Goal: Transaction & Acquisition: Purchase product/service

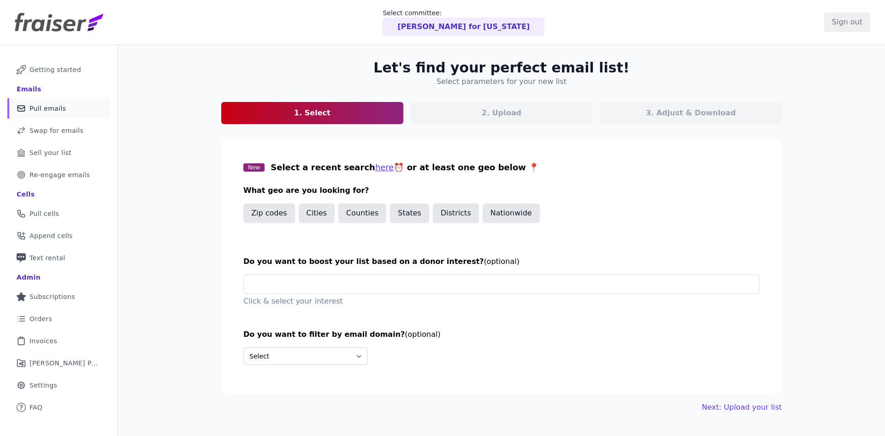
click at [461, 30] on p "Rob Sand for Iowa" at bounding box center [463, 26] width 132 height 11
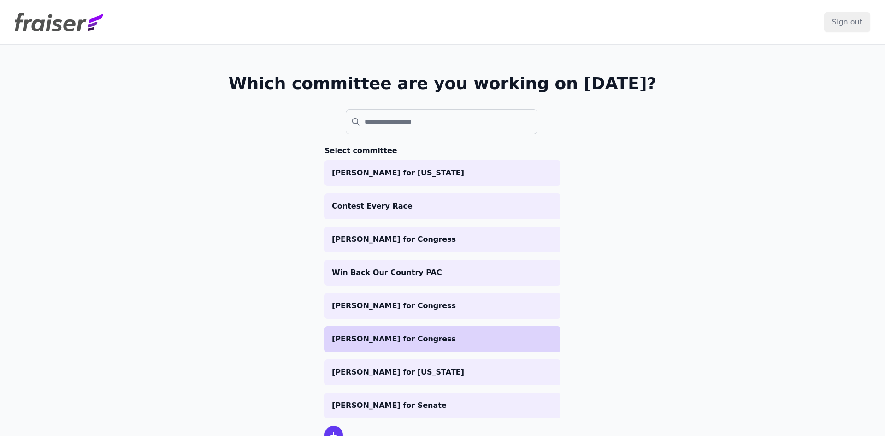
drag, startPoint x: 358, startPoint y: 330, endPoint x: 337, endPoint y: 336, distance: 21.4
click at [337, 336] on p "[PERSON_NAME] for Congress" at bounding box center [442, 338] width 221 height 11
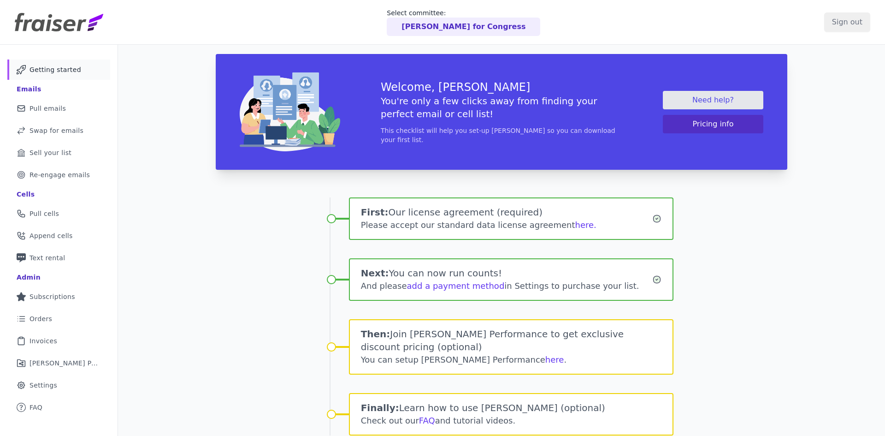
scroll to position [45, 0]
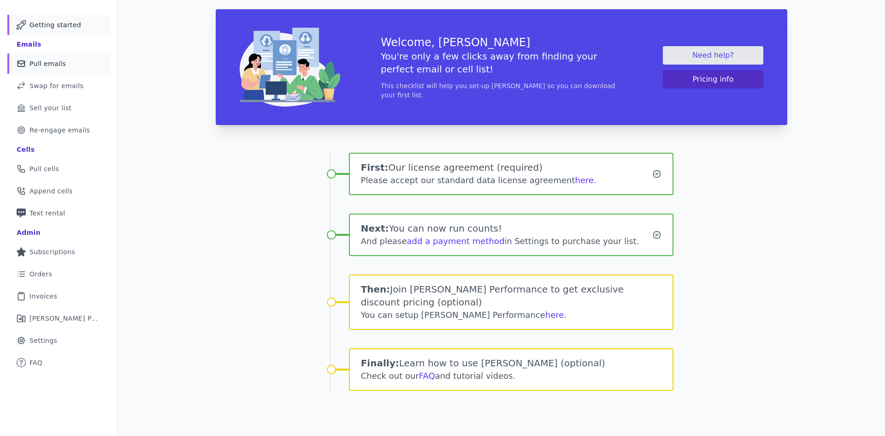
click at [57, 62] on span "Pull emails" at bounding box center [47, 63] width 36 height 9
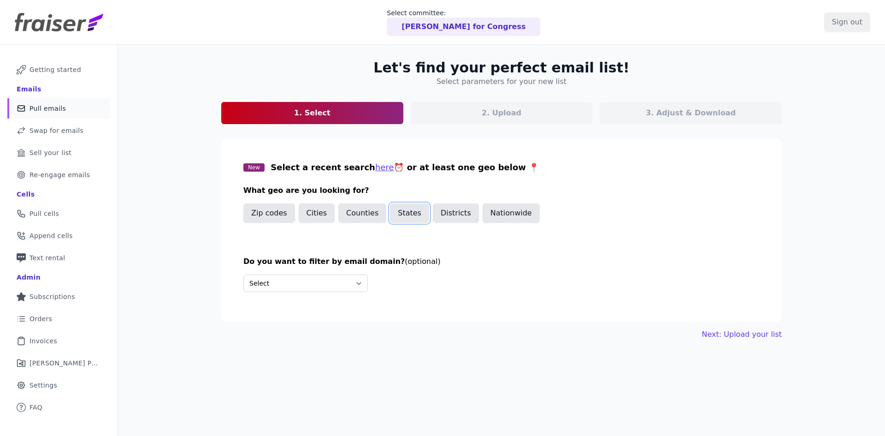
click at [393, 218] on button "States" at bounding box center [409, 212] width 39 height 19
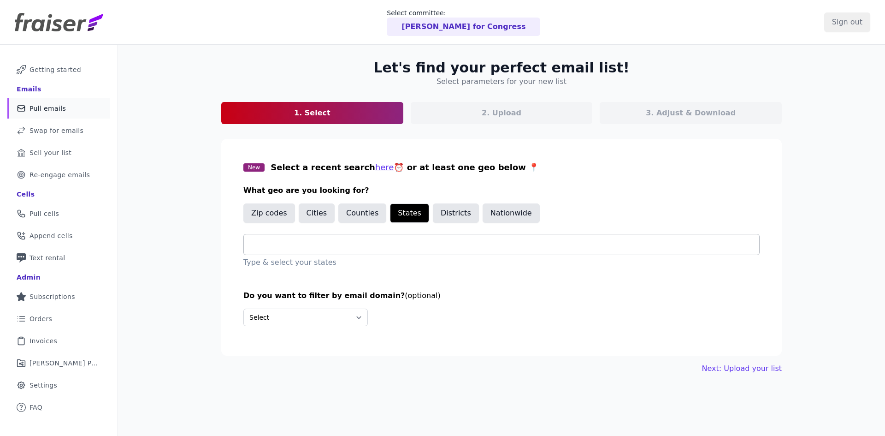
click at [374, 250] on div at bounding box center [505, 244] width 508 height 20
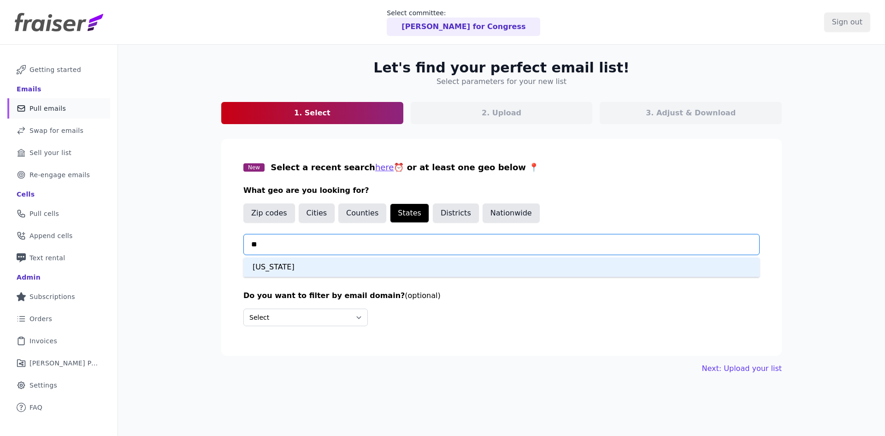
type input "***"
click at [314, 268] on div "Kentucky" at bounding box center [501, 266] width 516 height 19
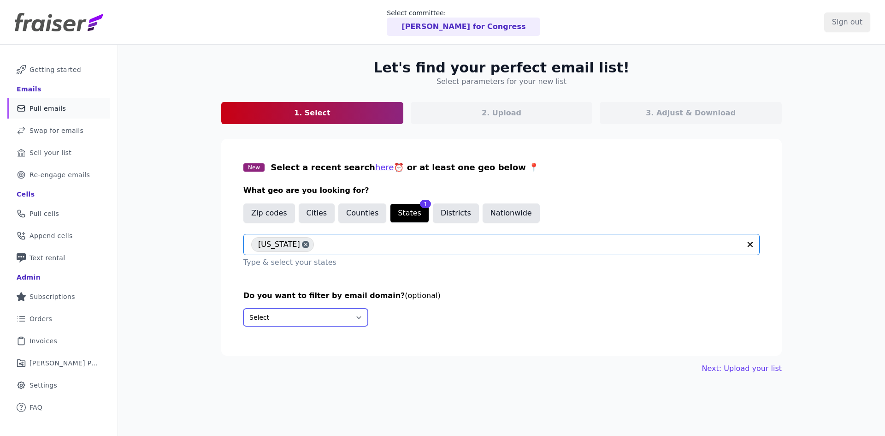
click at [326, 317] on select "Select Include only these domains Include none of these domains" at bounding box center [305, 317] width 124 height 18
click at [553, 350] on section "New Select a recent search here ⏰ or at least one geo below 📍 What geo are you …" at bounding box center [501, 247] width 560 height 217
click at [720, 371] on link "Next: Upload your list" at bounding box center [742, 368] width 80 height 11
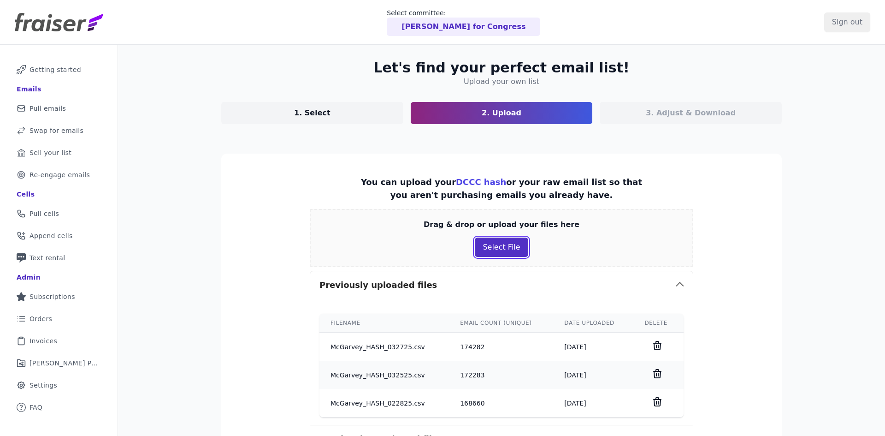
click at [487, 243] on button "Select File" at bounding box center [501, 246] width 53 height 19
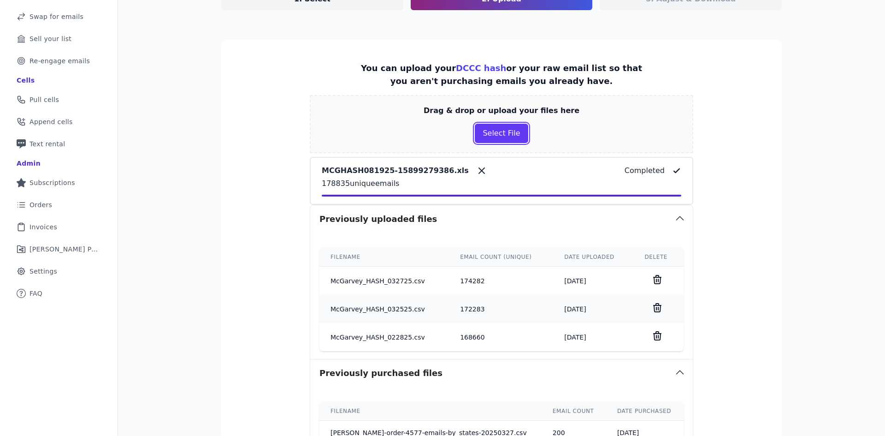
scroll to position [262, 0]
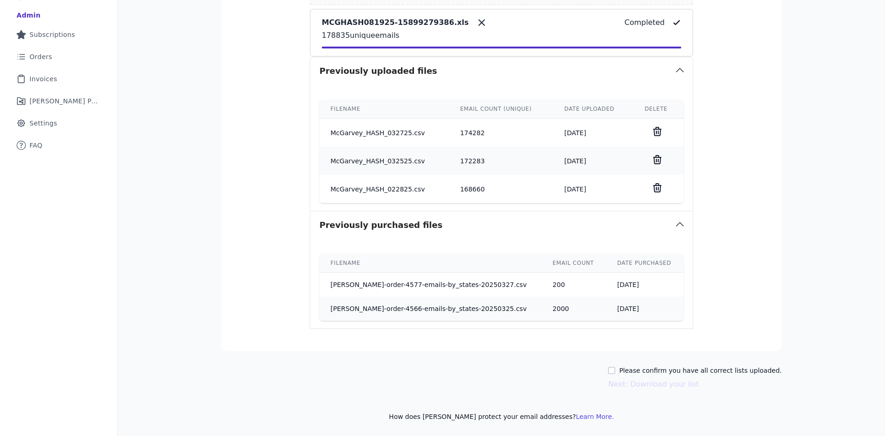
click at [647, 371] on label "Please confirm you have all correct lists uploaded." at bounding box center [700, 369] width 163 height 9
click at [615, 371] on input "Please confirm you have all correct lists uploaded." at bounding box center [611, 369] width 7 height 7
checkbox input "true"
click at [649, 385] on button "Next: Download your list" at bounding box center [653, 383] width 91 height 11
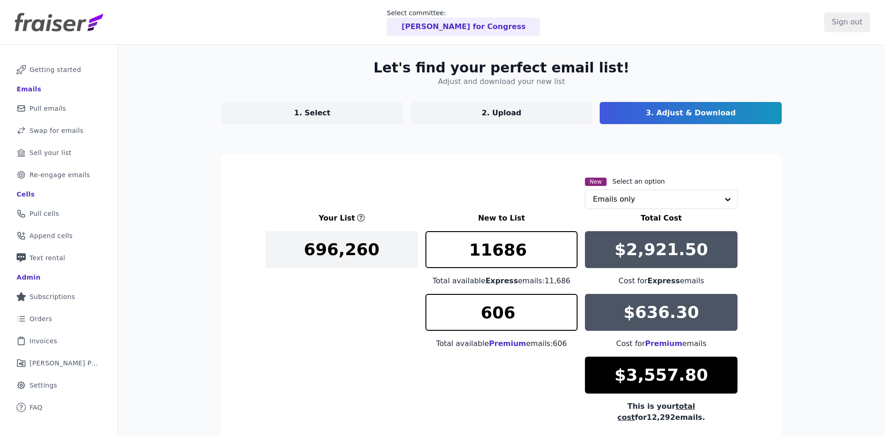
click at [295, 312] on div "Your List New to List Total Cost 696,260 11686 Total available Express emails: …" at bounding box center [501, 317] width 472 height 210
click at [512, 111] on p "2. Upload" at bounding box center [502, 112] width 40 height 11
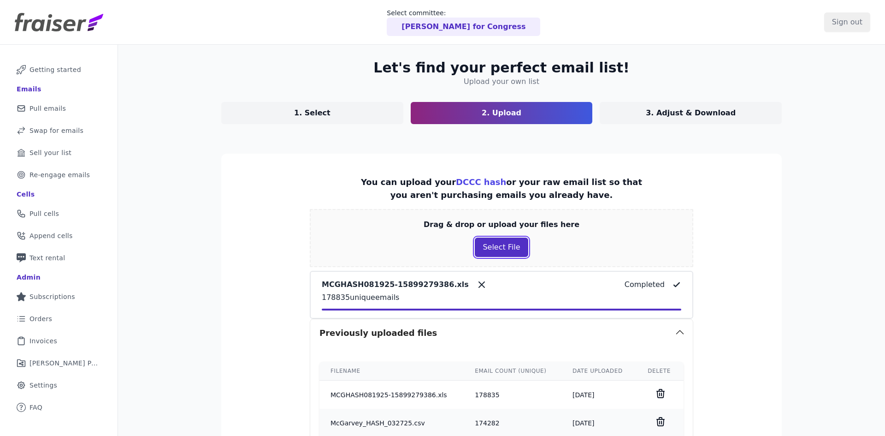
click at [491, 243] on button "Select File" at bounding box center [501, 246] width 53 height 19
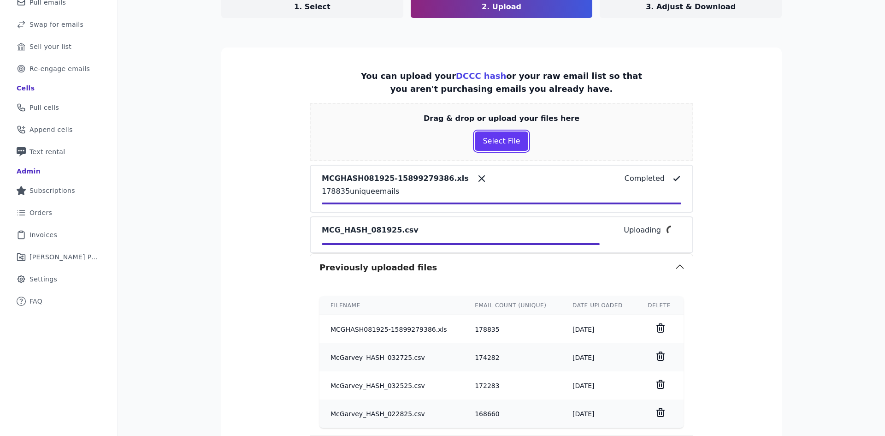
scroll to position [106, 0]
click at [712, 252] on section "You can upload your DCCC hash or your raw email list so that you aren't purchas…" at bounding box center [501, 311] width 560 height 528
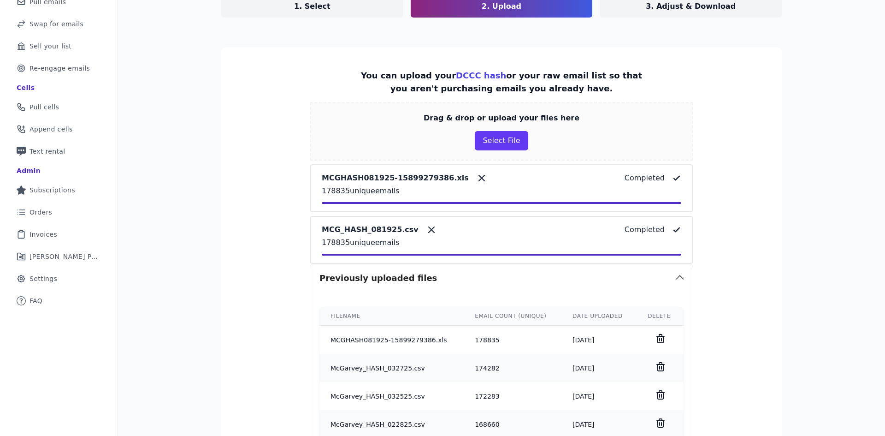
scroll to position [342, 0]
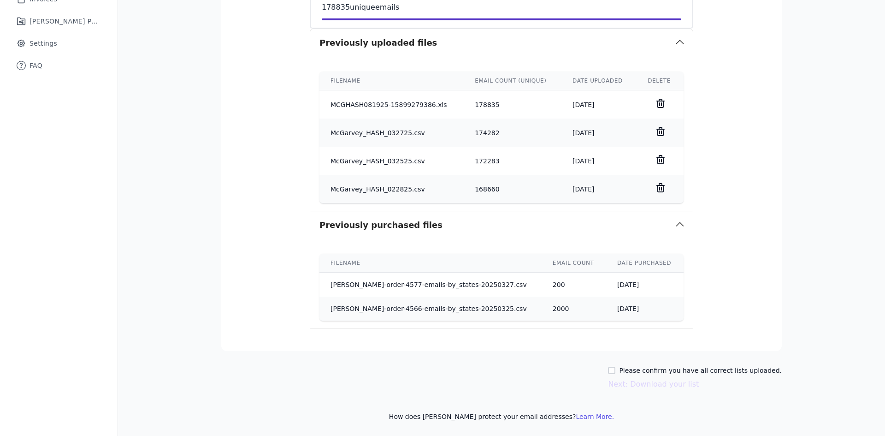
click at [674, 371] on label "Please confirm you have all correct lists uploaded." at bounding box center [700, 369] width 163 height 9
click at [615, 371] on input "Please confirm you have all correct lists uploaded." at bounding box center [611, 369] width 7 height 7
checkbox input "true"
click at [660, 383] on button "Next: Download your list" at bounding box center [653, 383] width 91 height 11
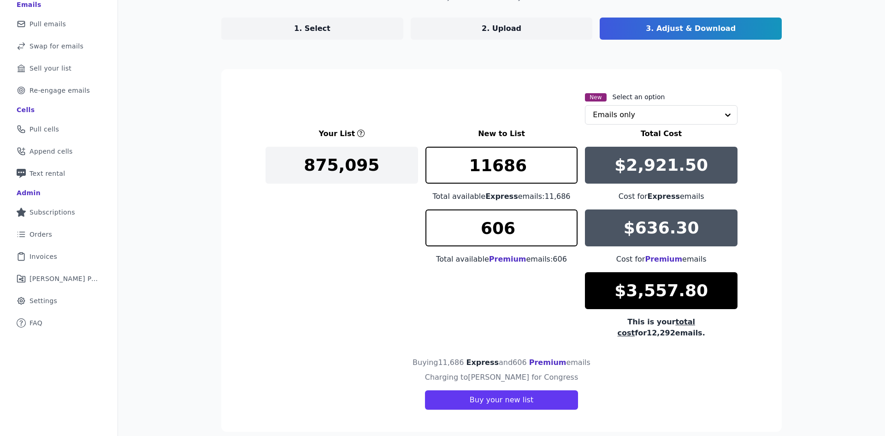
scroll to position [80, 0]
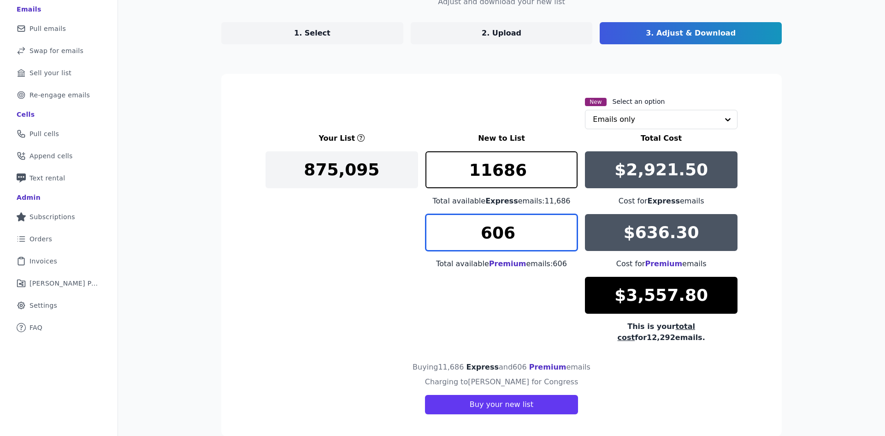
click at [491, 243] on input "606" at bounding box center [501, 232] width 153 height 37
type input "0"
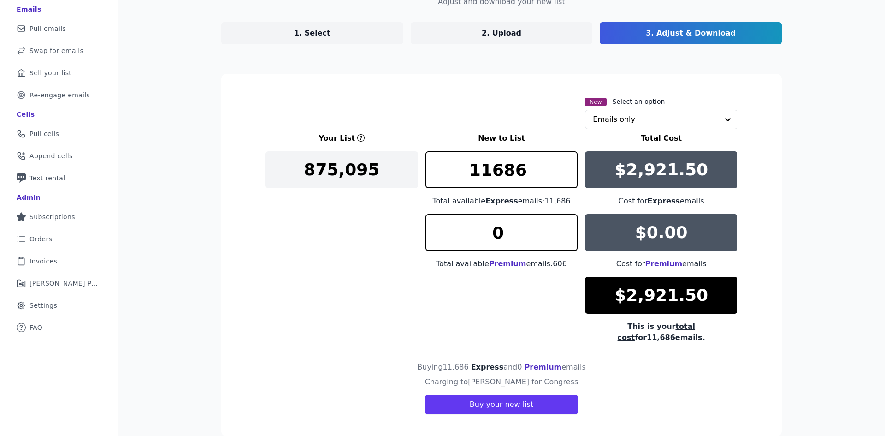
click at [353, 287] on div "Your List New to List Total Cost 875,095 11686 Total available Express emails: …" at bounding box center [501, 238] width 472 height 210
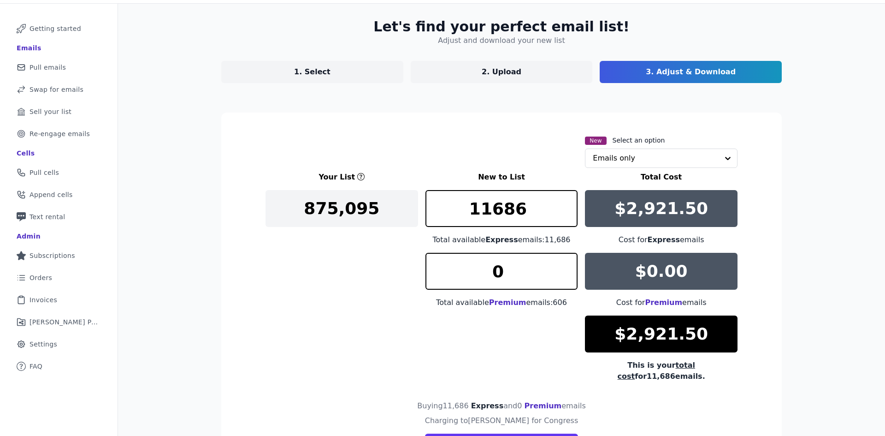
scroll to position [41, 0]
